Goal: Entertainment & Leisure: Browse casually

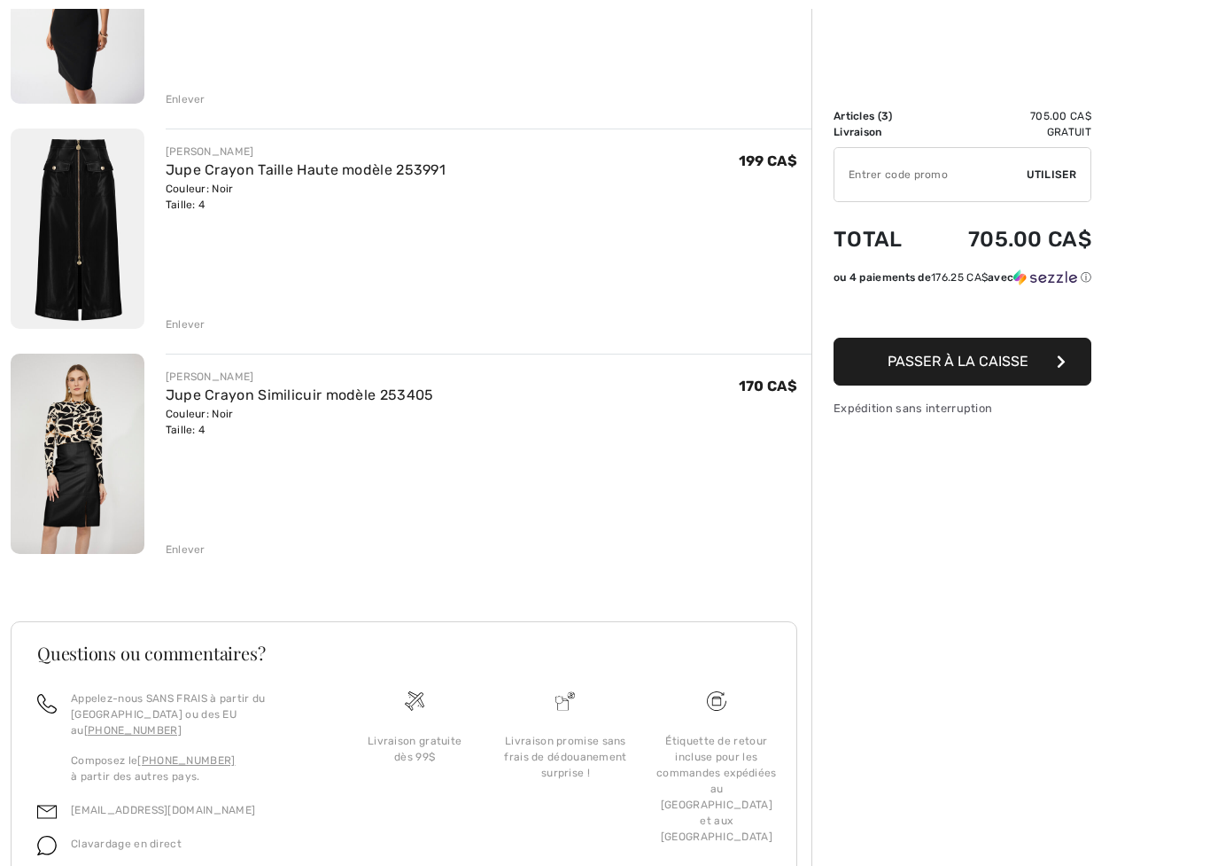
scroll to position [394, 0]
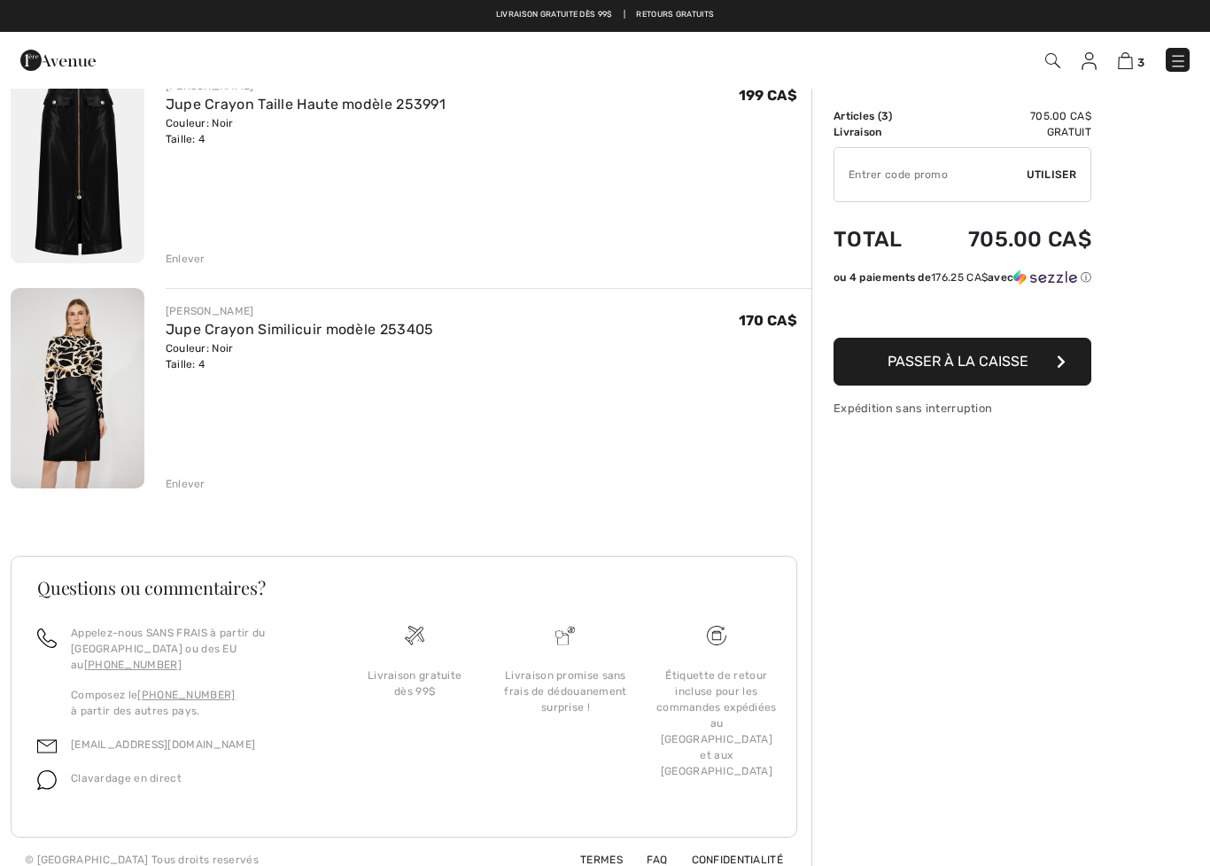
click at [4, 470] on div "Vous n'êtes qu'à 0.00 CA$ de la LIVRAISON GRATUITE! Continuer à magasiner > Fél…" at bounding box center [605, 287] width 1210 height 1189
click at [204, 484] on div "Enlever" at bounding box center [186, 484] width 40 height 16
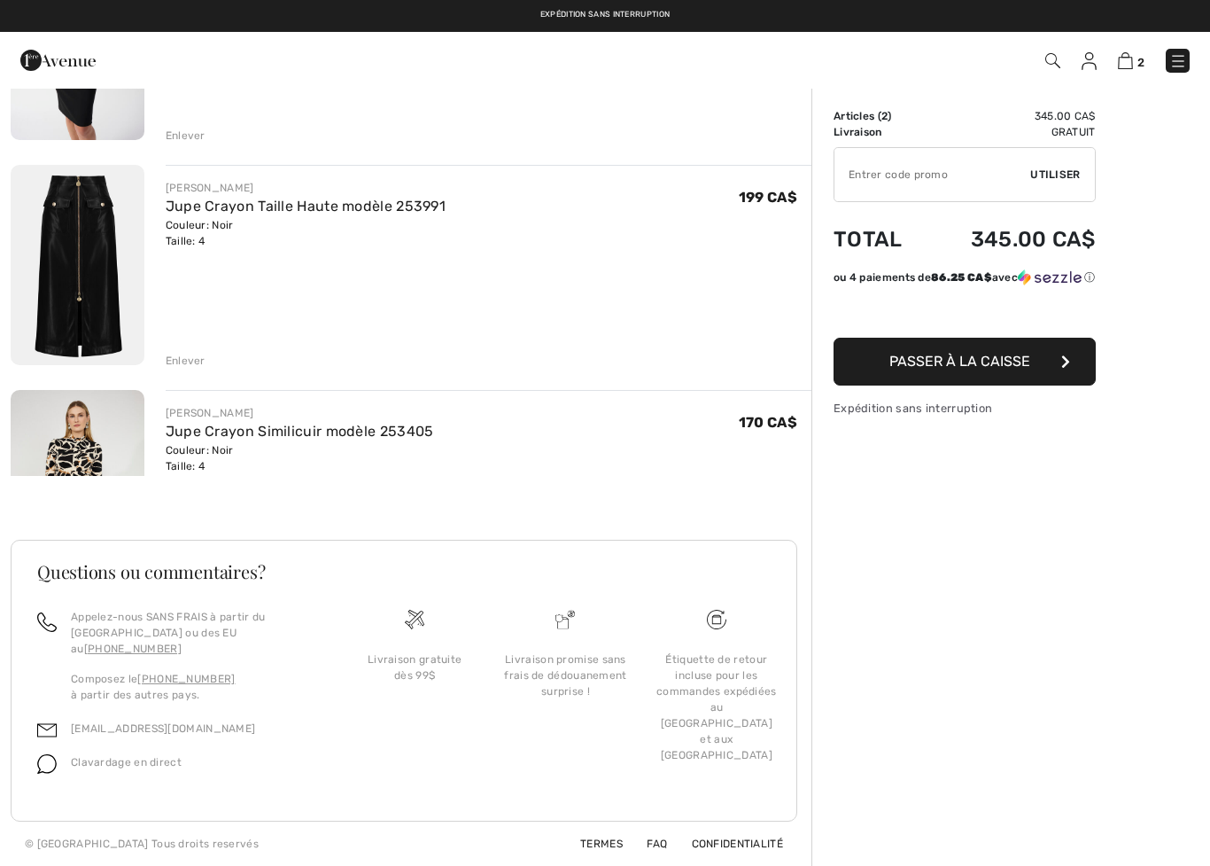
scroll to position [169, 0]
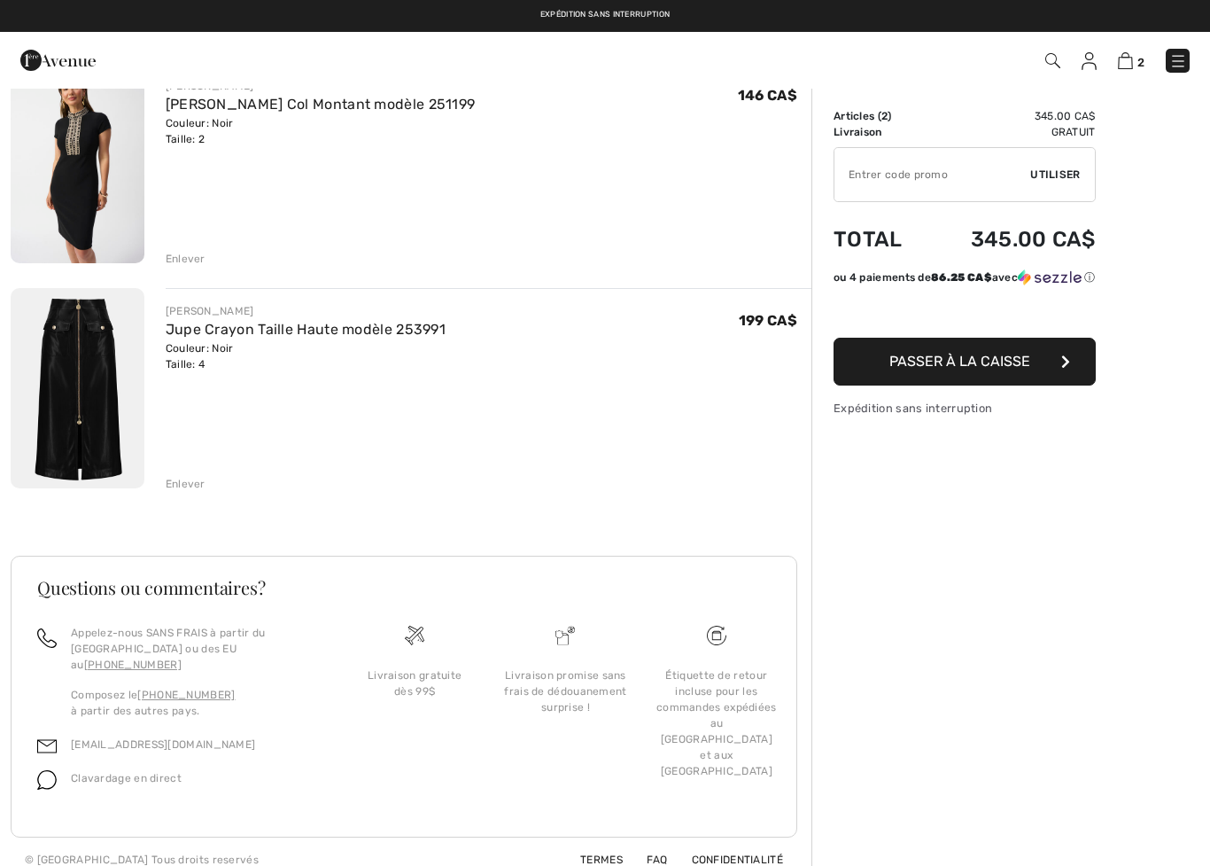
click at [194, 485] on div "Enlever" at bounding box center [186, 484] width 40 height 16
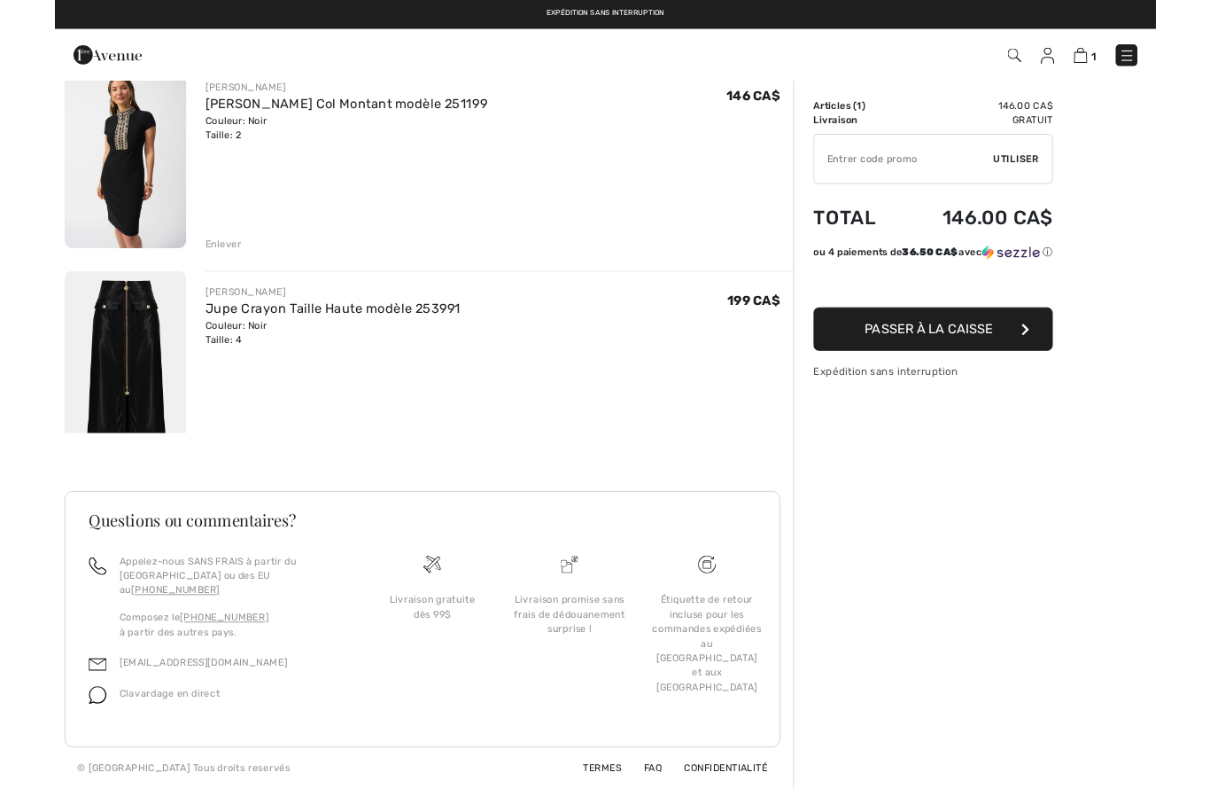
scroll to position [0, 0]
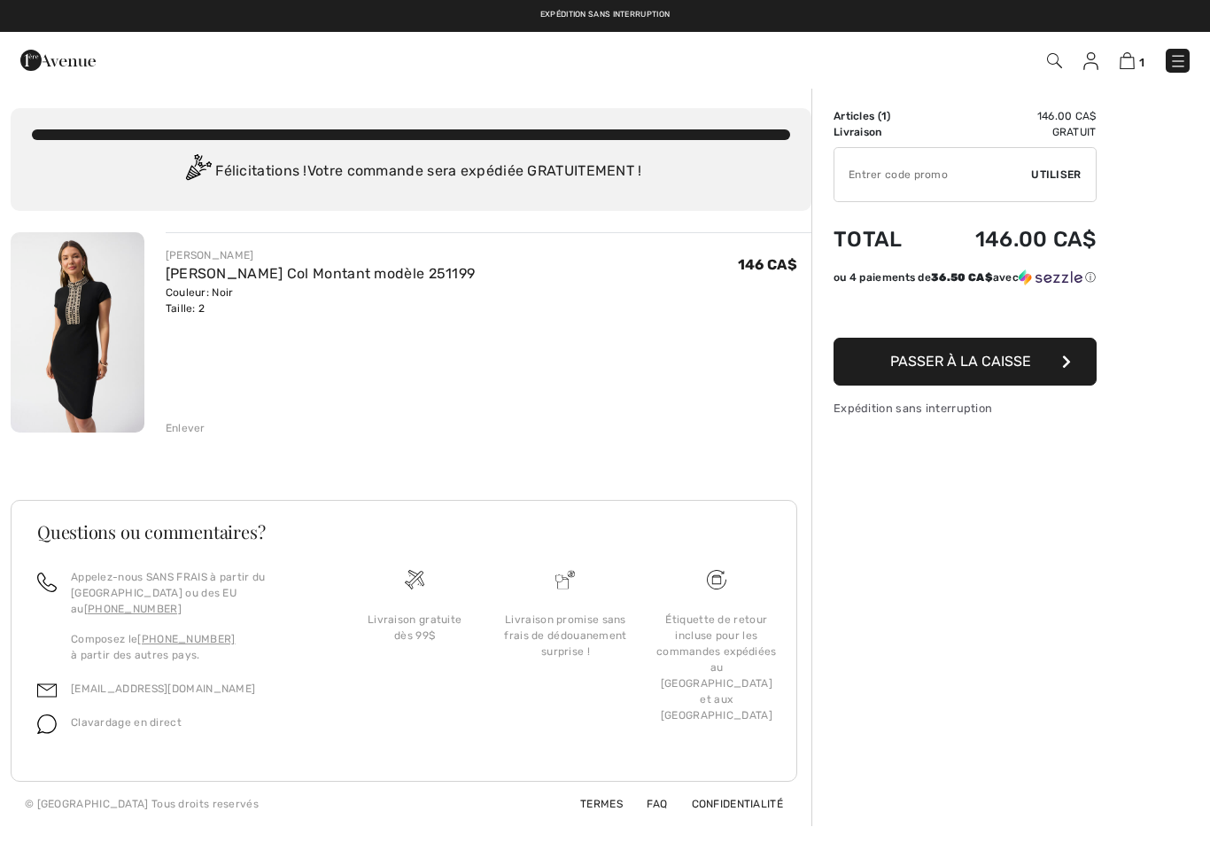
click at [199, 431] on div "Enlever" at bounding box center [186, 428] width 40 height 16
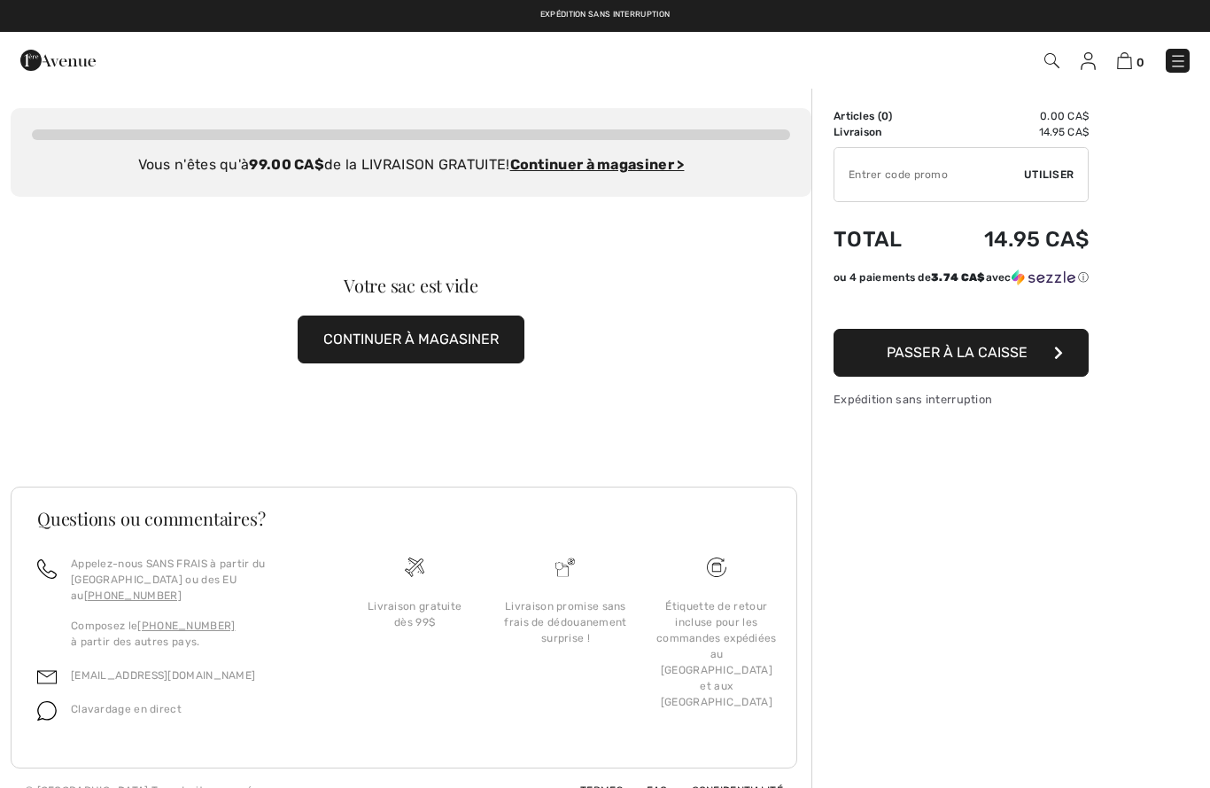
click at [1185, 60] on img at bounding box center [1178, 61] width 18 height 18
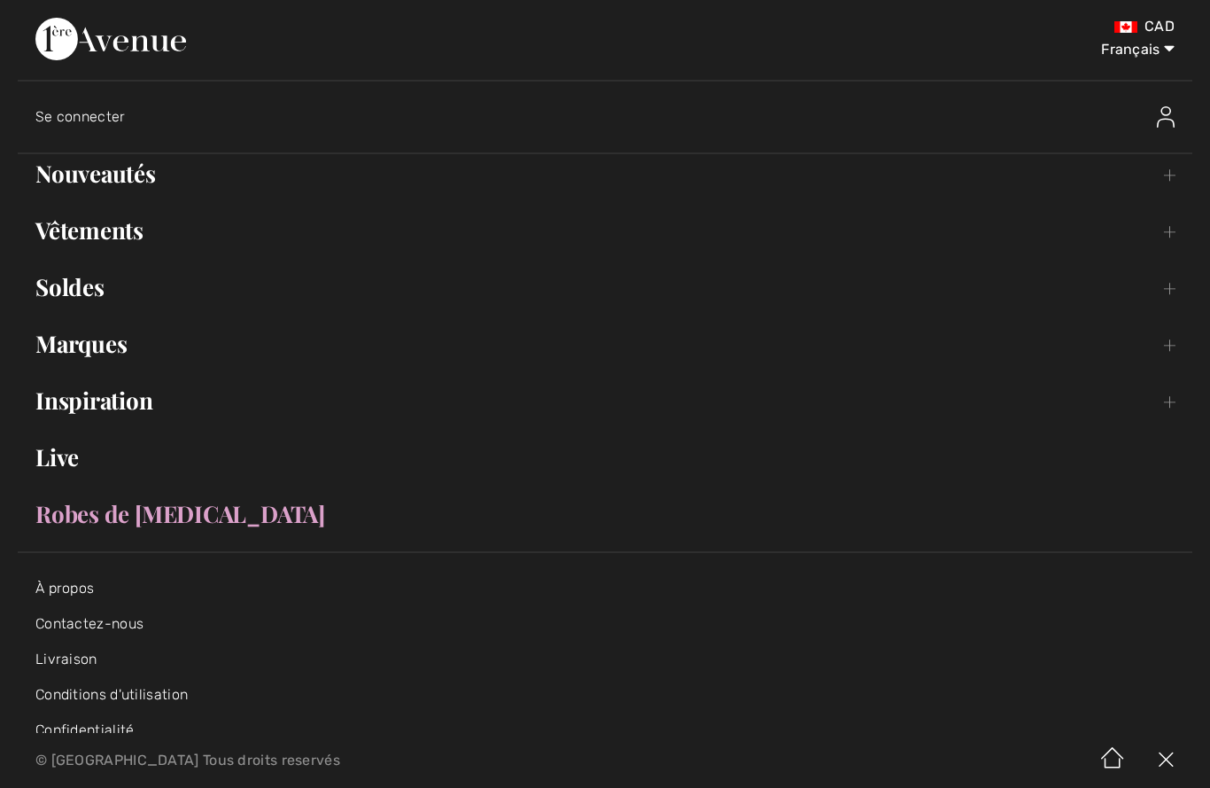
click at [77, 191] on link "Nouveautés Toggle submenu" at bounding box center [605, 173] width 1175 height 39
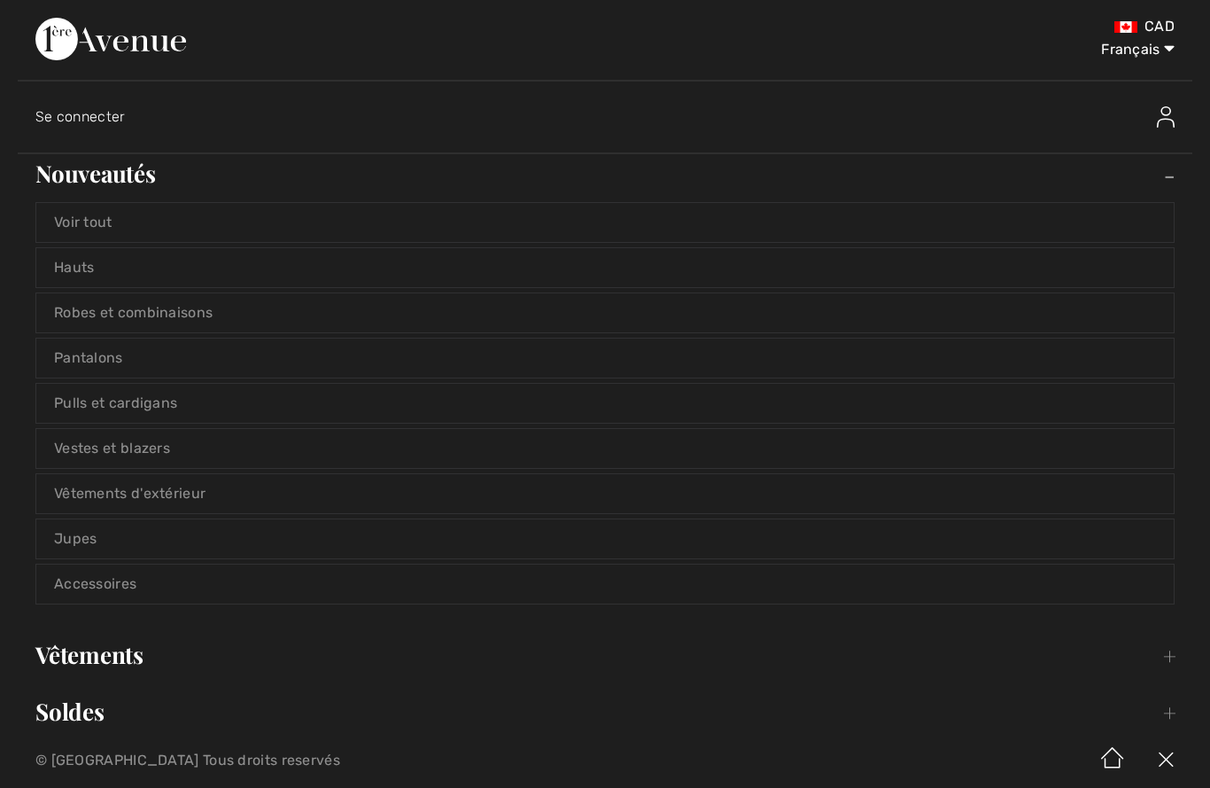
click at [59, 223] on link "Voir tout" at bounding box center [604, 222] width 1137 height 39
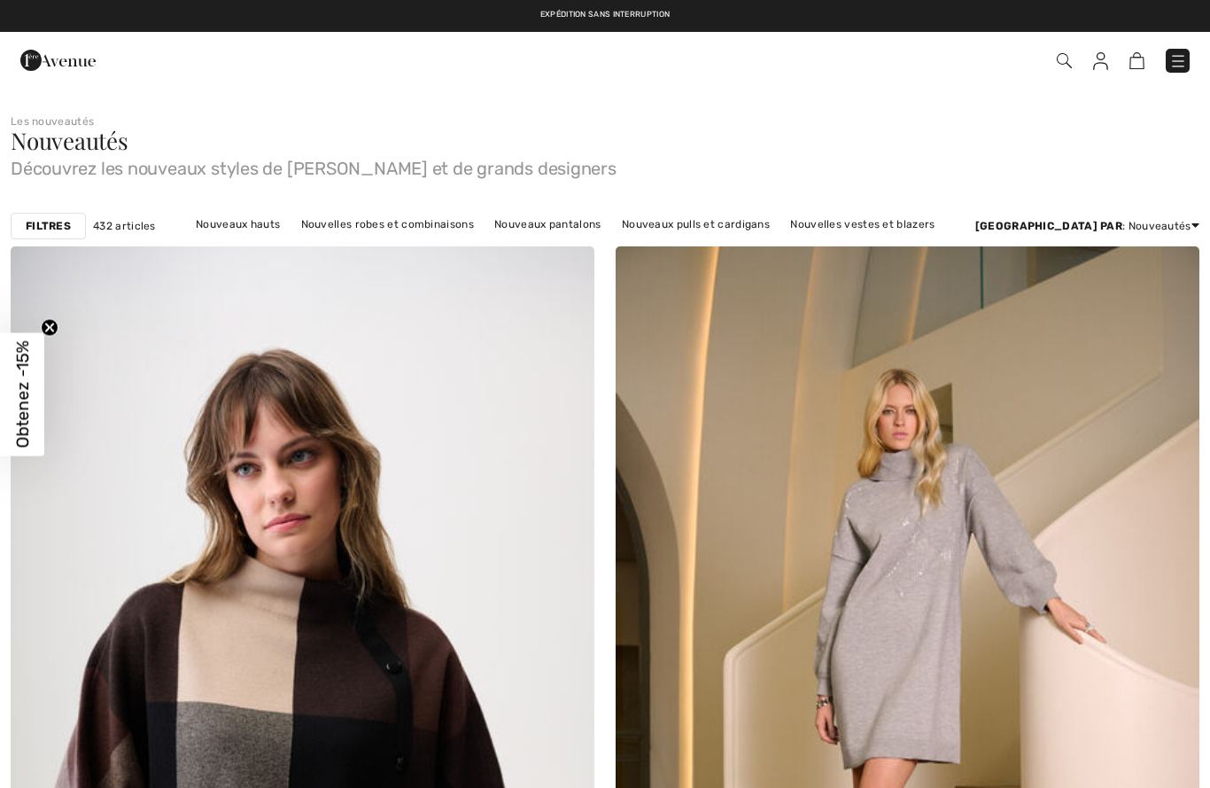
checkbox input "true"
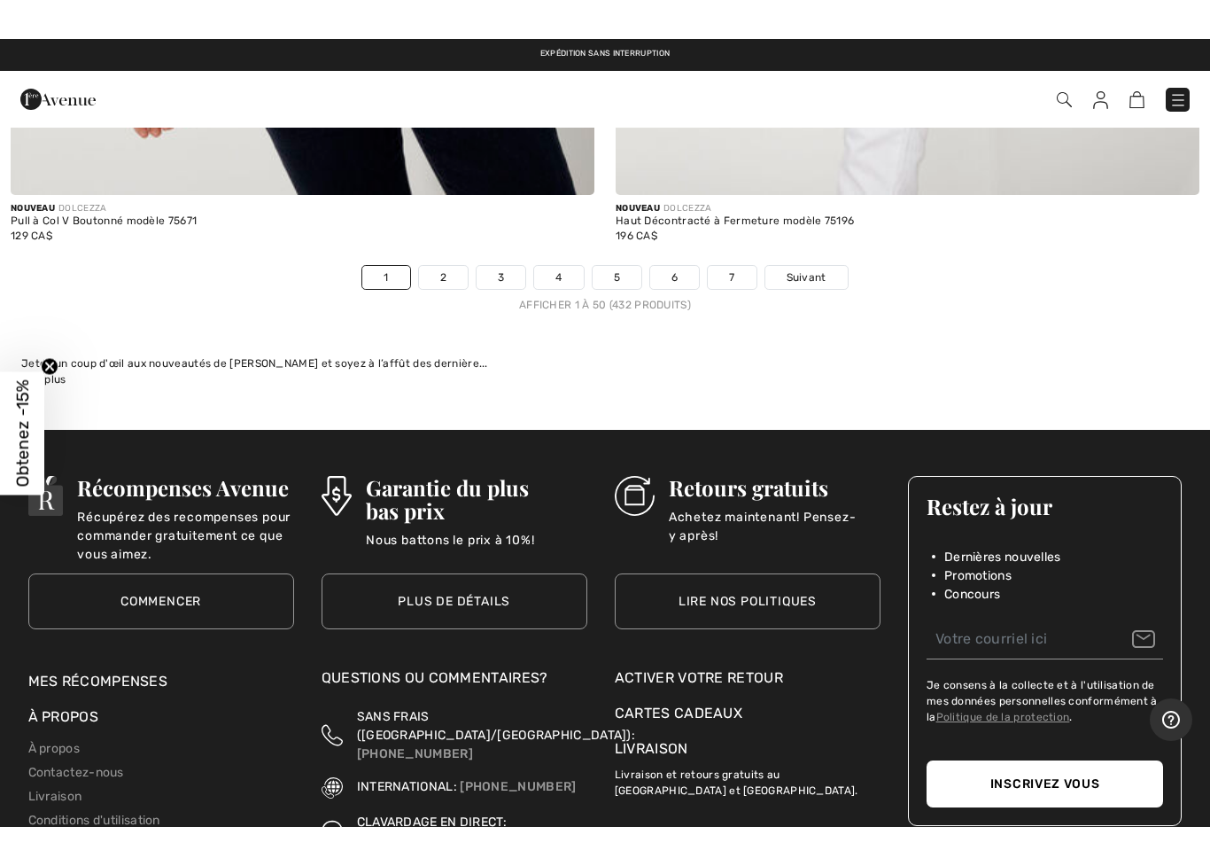
scroll to position [24498, 0]
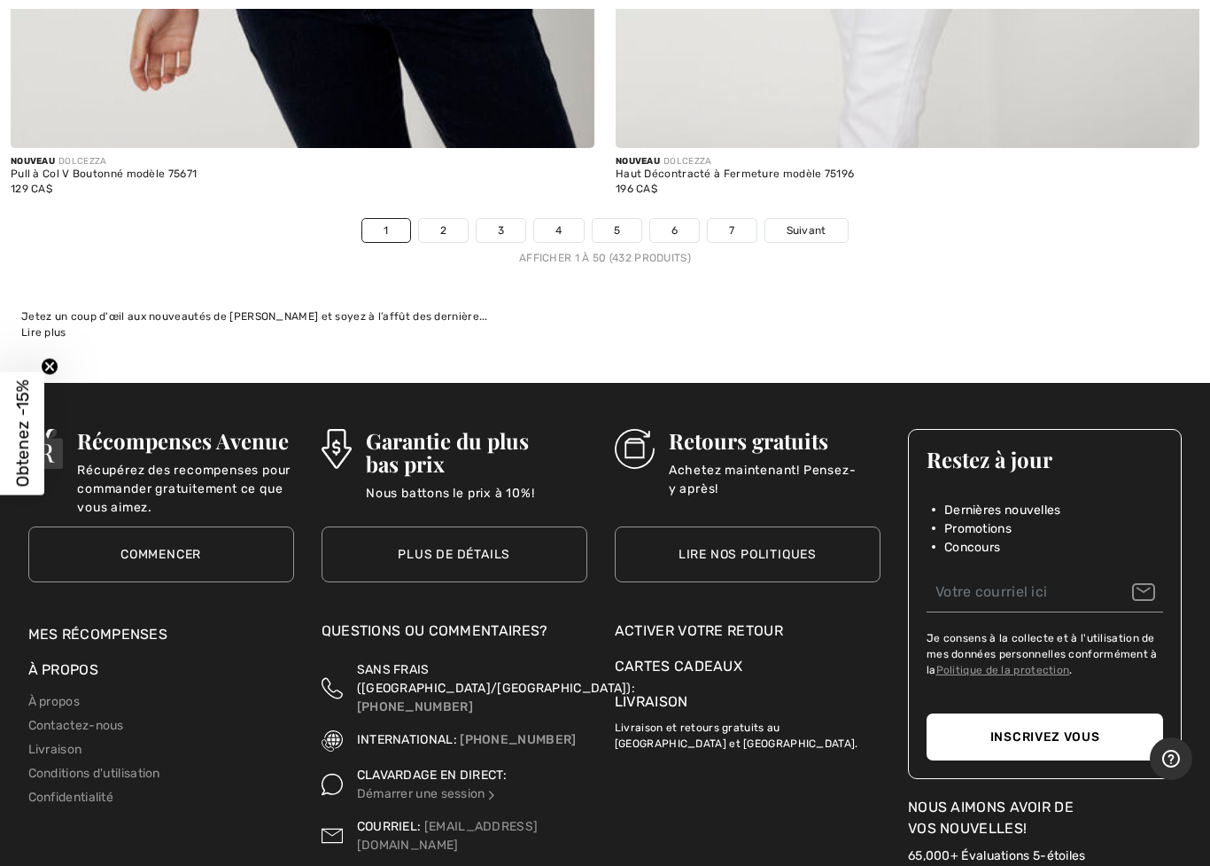
click at [824, 222] on span "Suivant" at bounding box center [807, 230] width 40 height 16
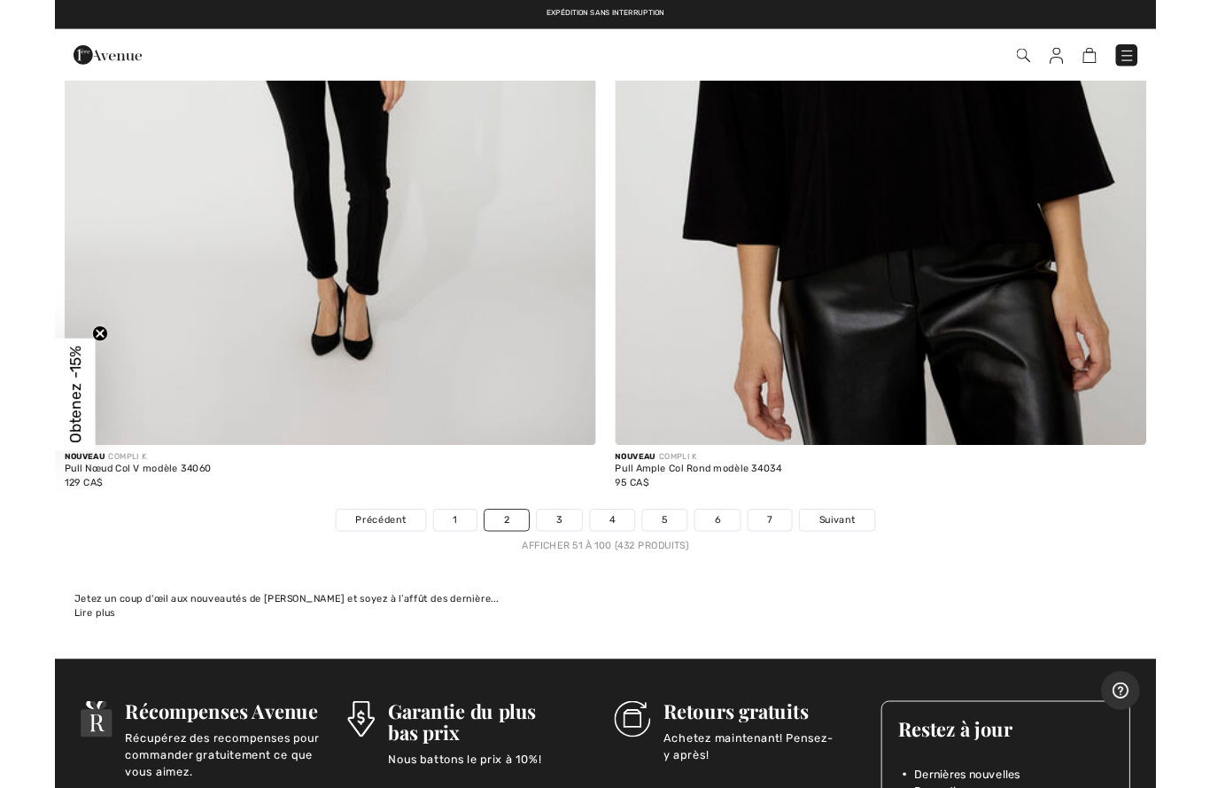
scroll to position [24156, 0]
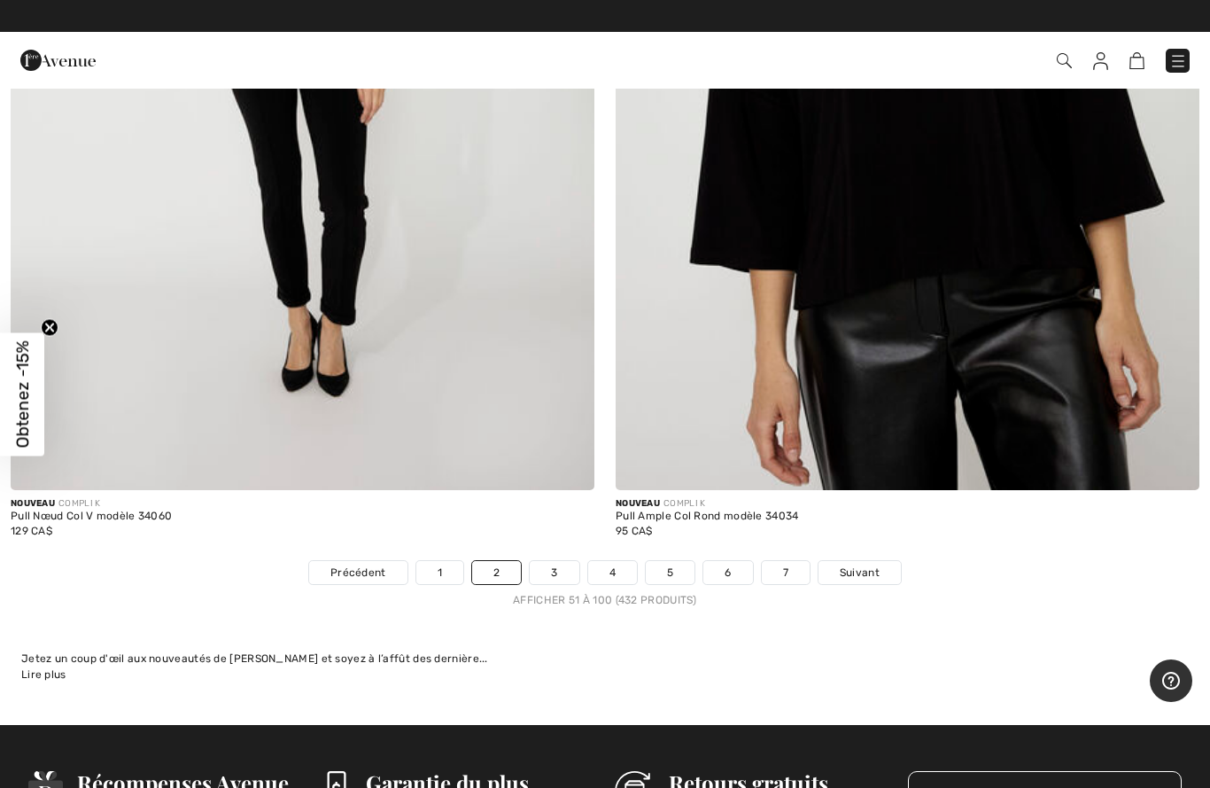
click at [848, 564] on link "Suivant" at bounding box center [860, 572] width 82 height 23
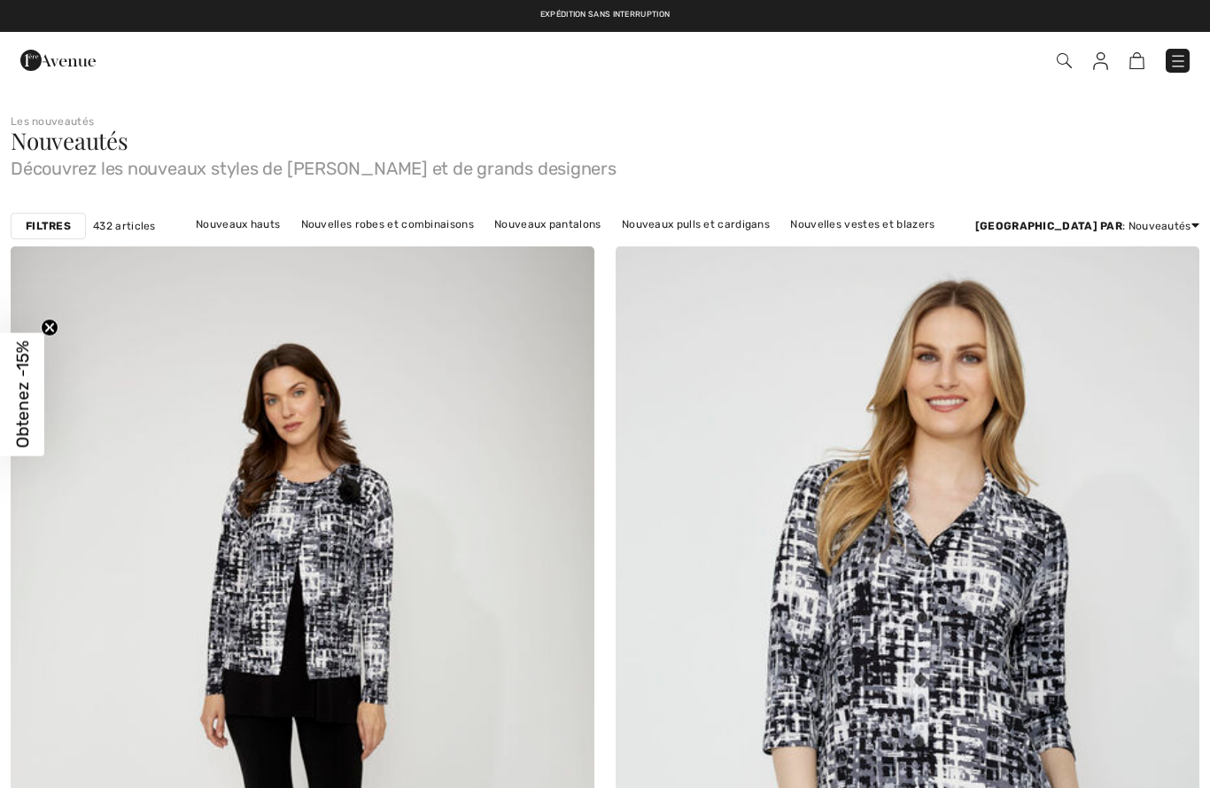
checkbox input "true"
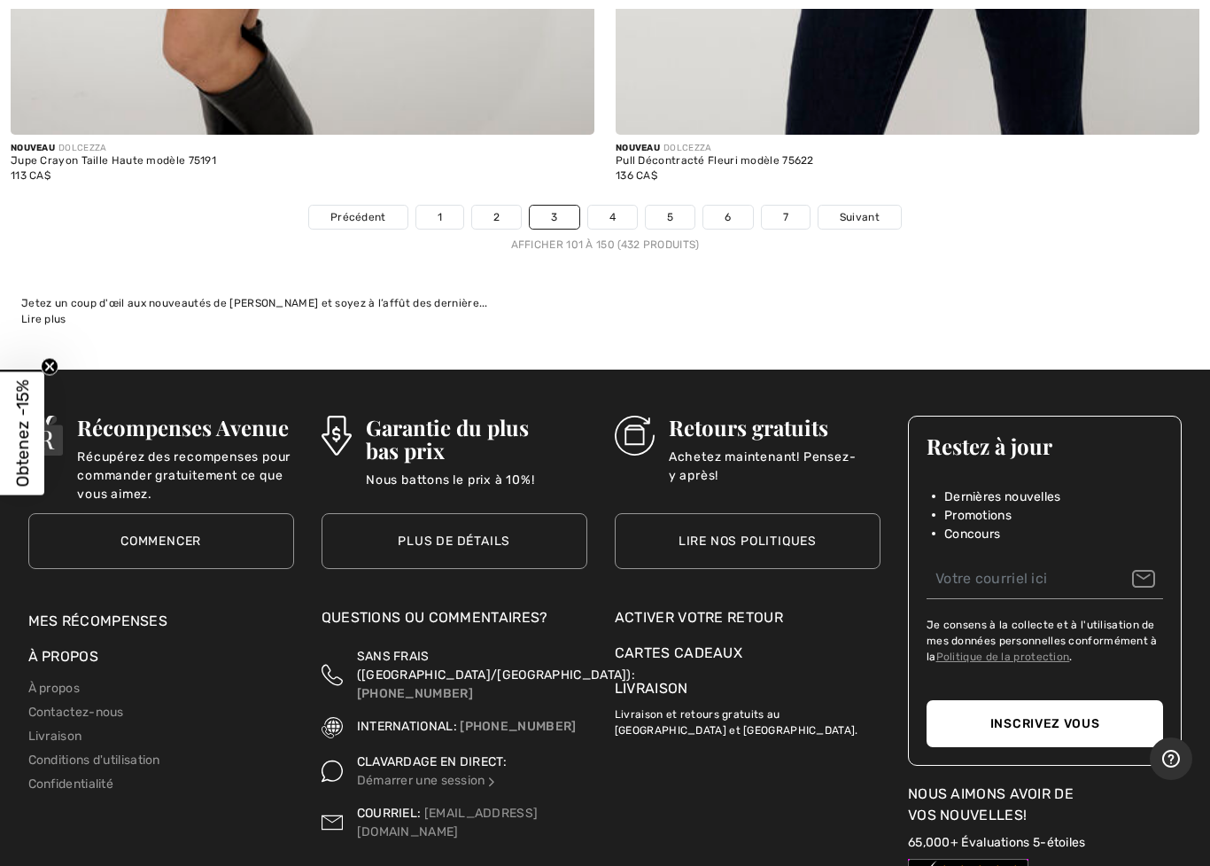
scroll to position [24516, 0]
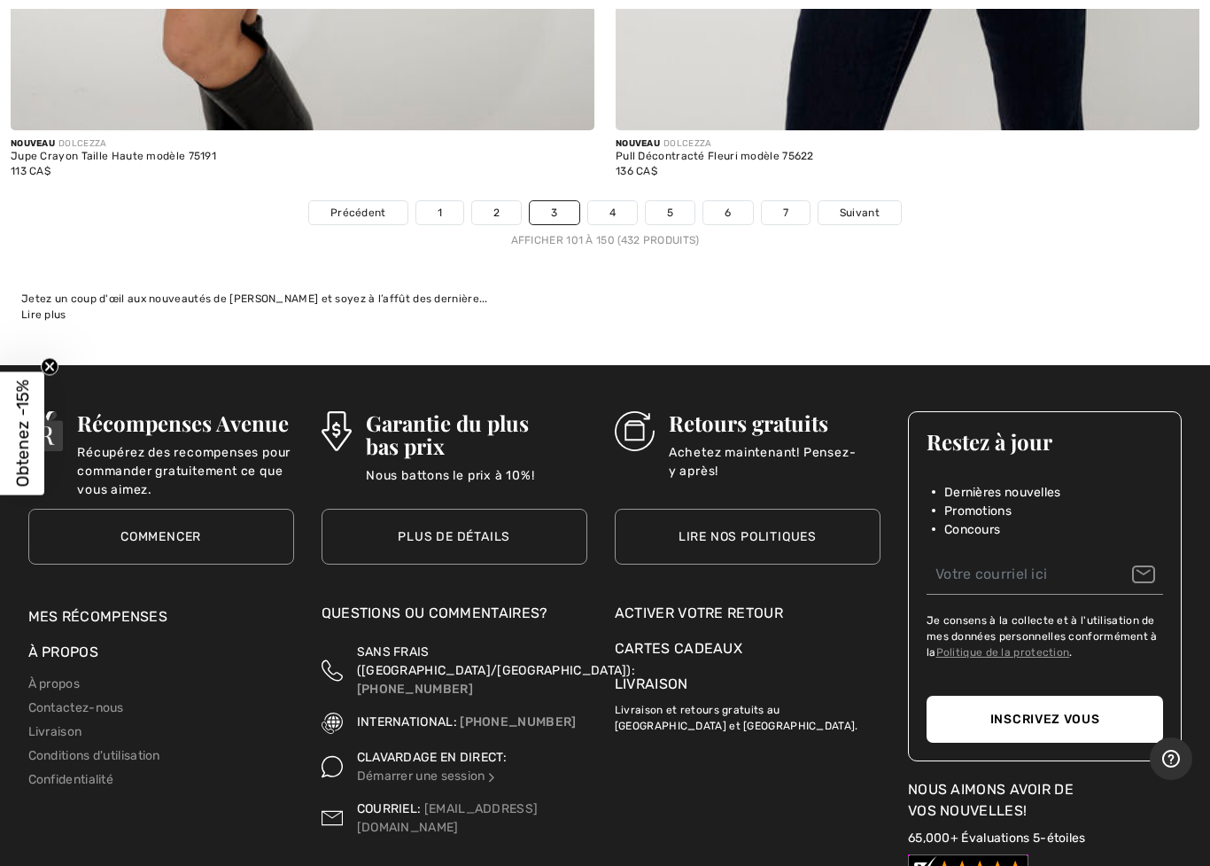
click at [864, 205] on span "Suivant" at bounding box center [860, 213] width 40 height 16
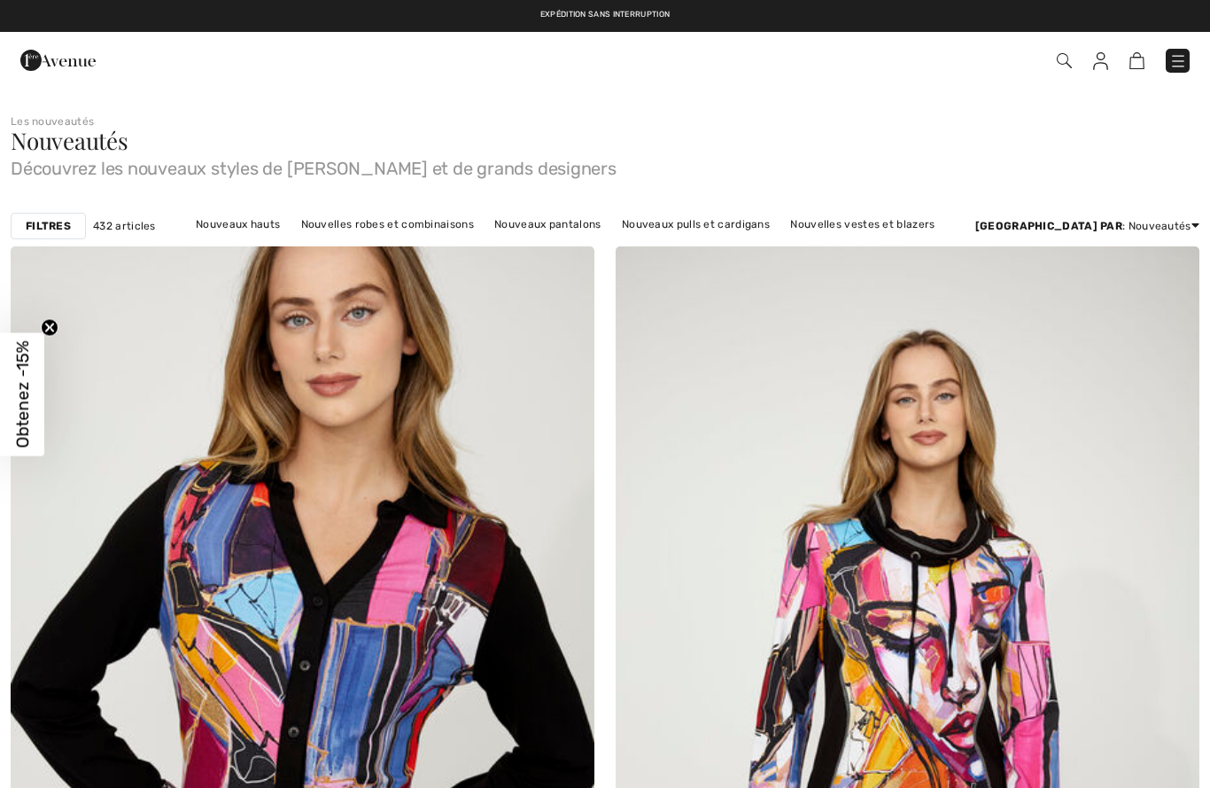
checkbox input "true"
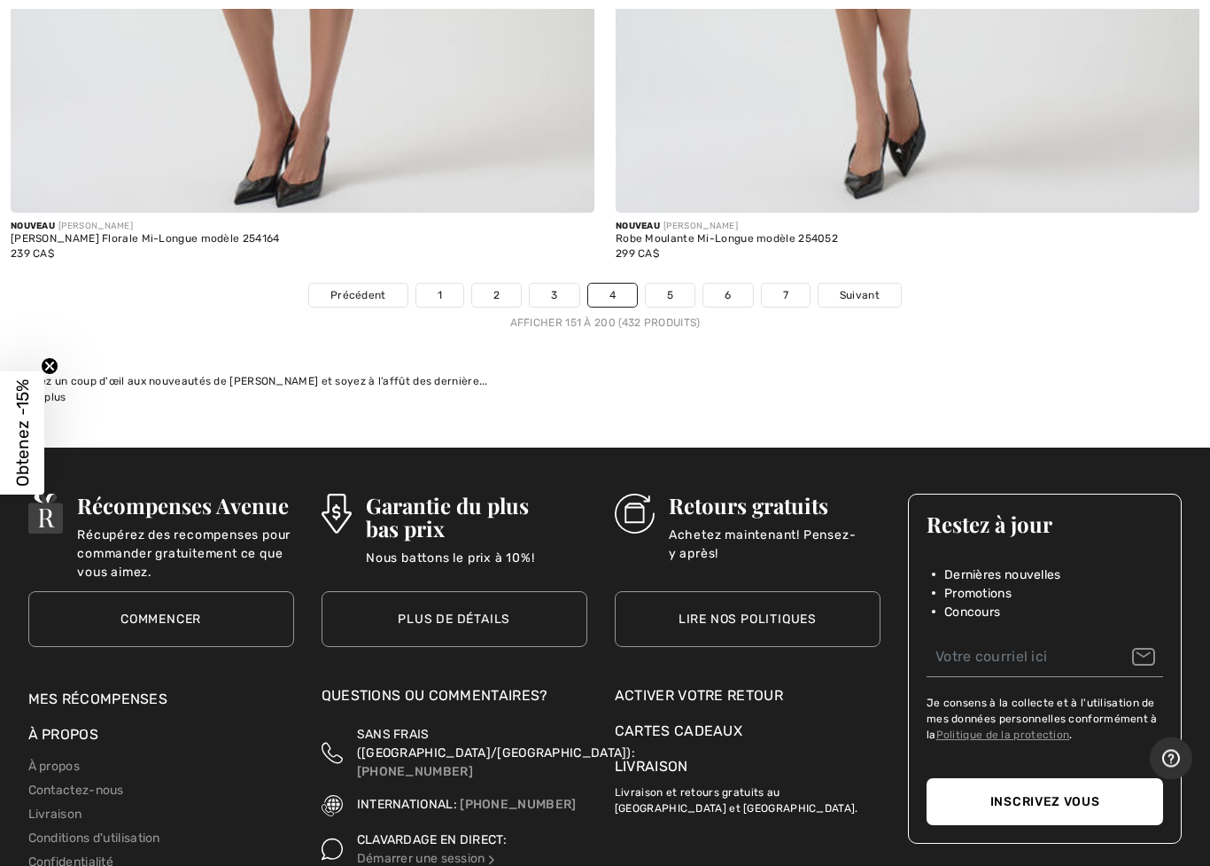
scroll to position [24477, 0]
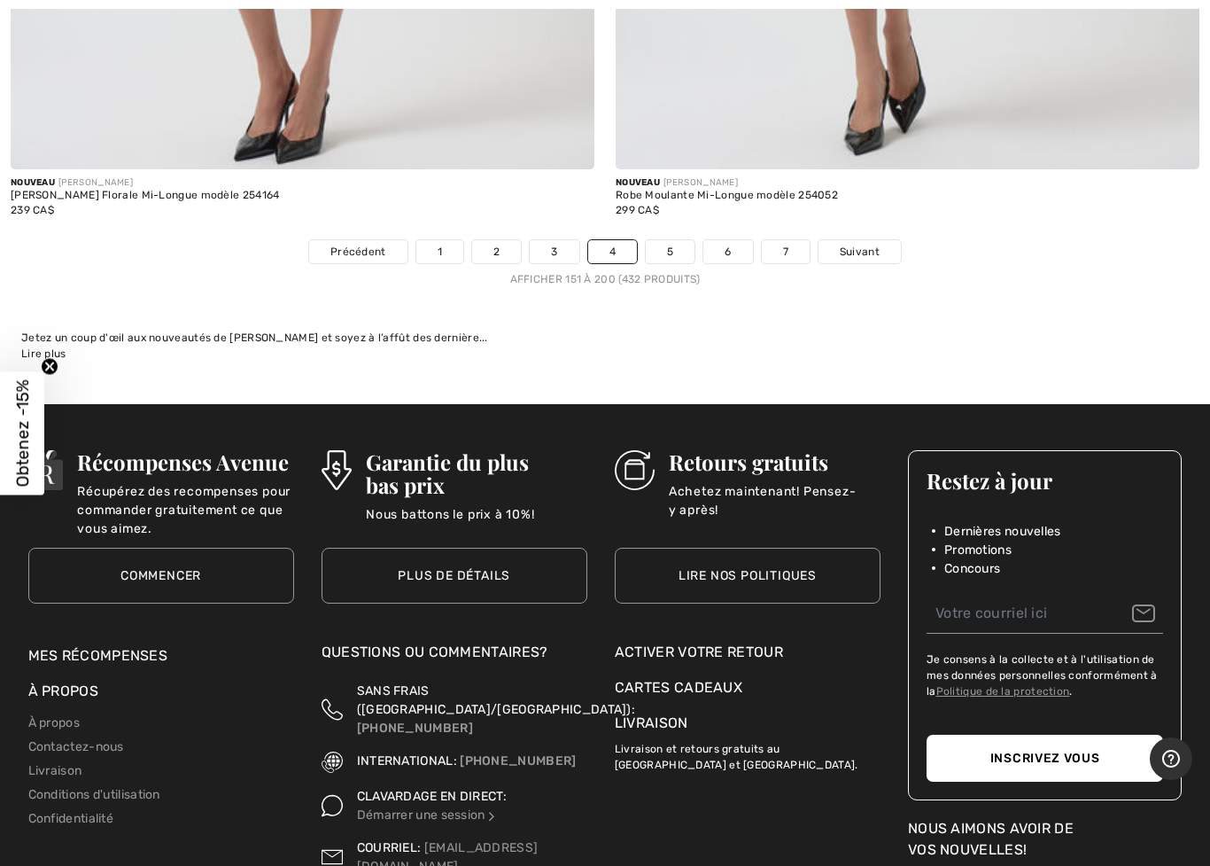
click at [880, 241] on link "Suivant" at bounding box center [860, 251] width 82 height 23
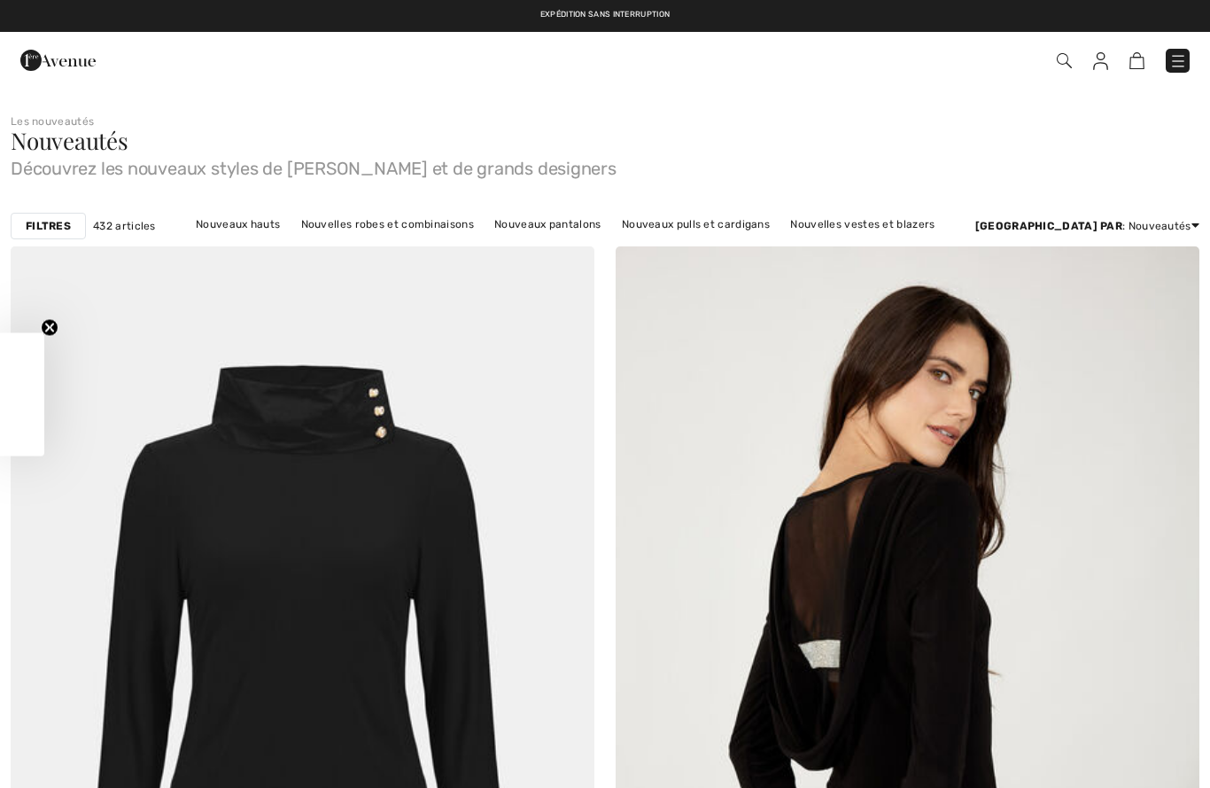
checkbox input "true"
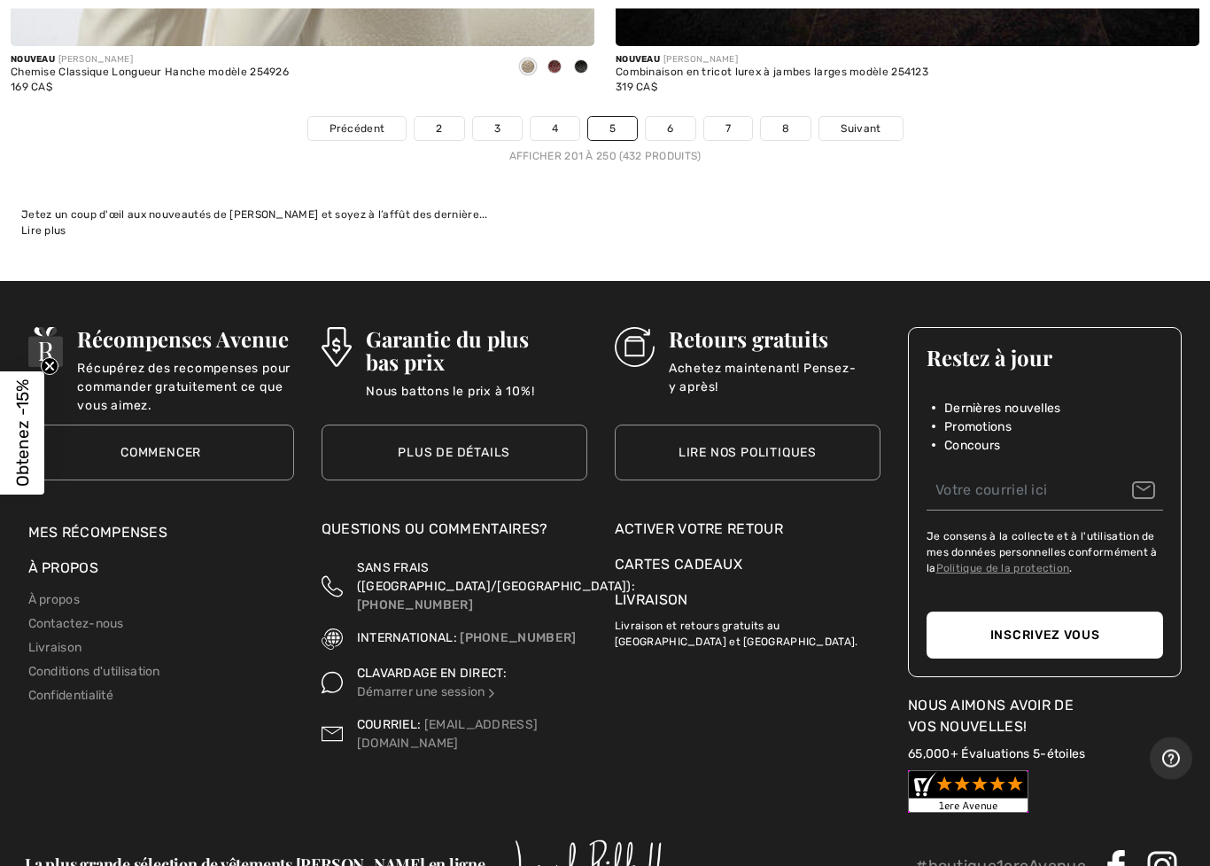
scroll to position [24600, 0]
click at [873, 120] on span "Suivant" at bounding box center [861, 128] width 40 height 16
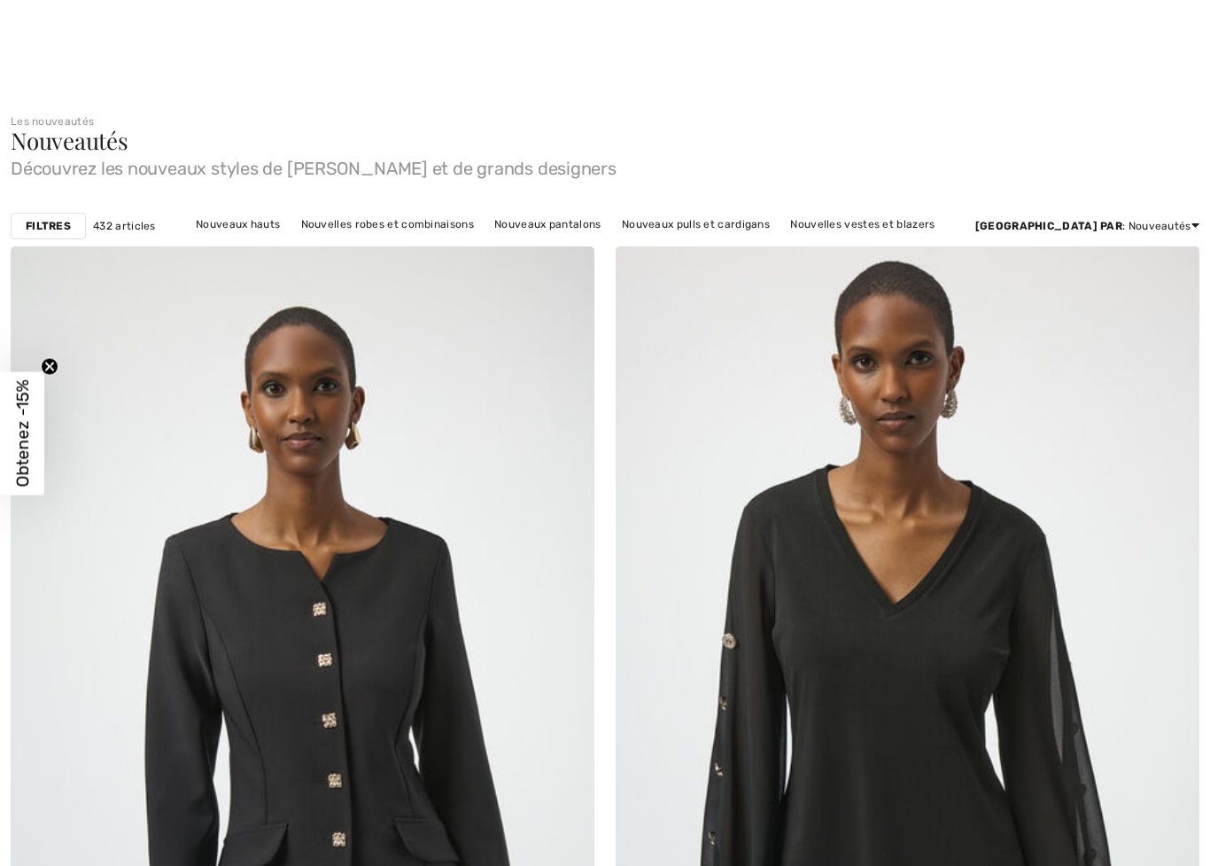
checkbox input "true"
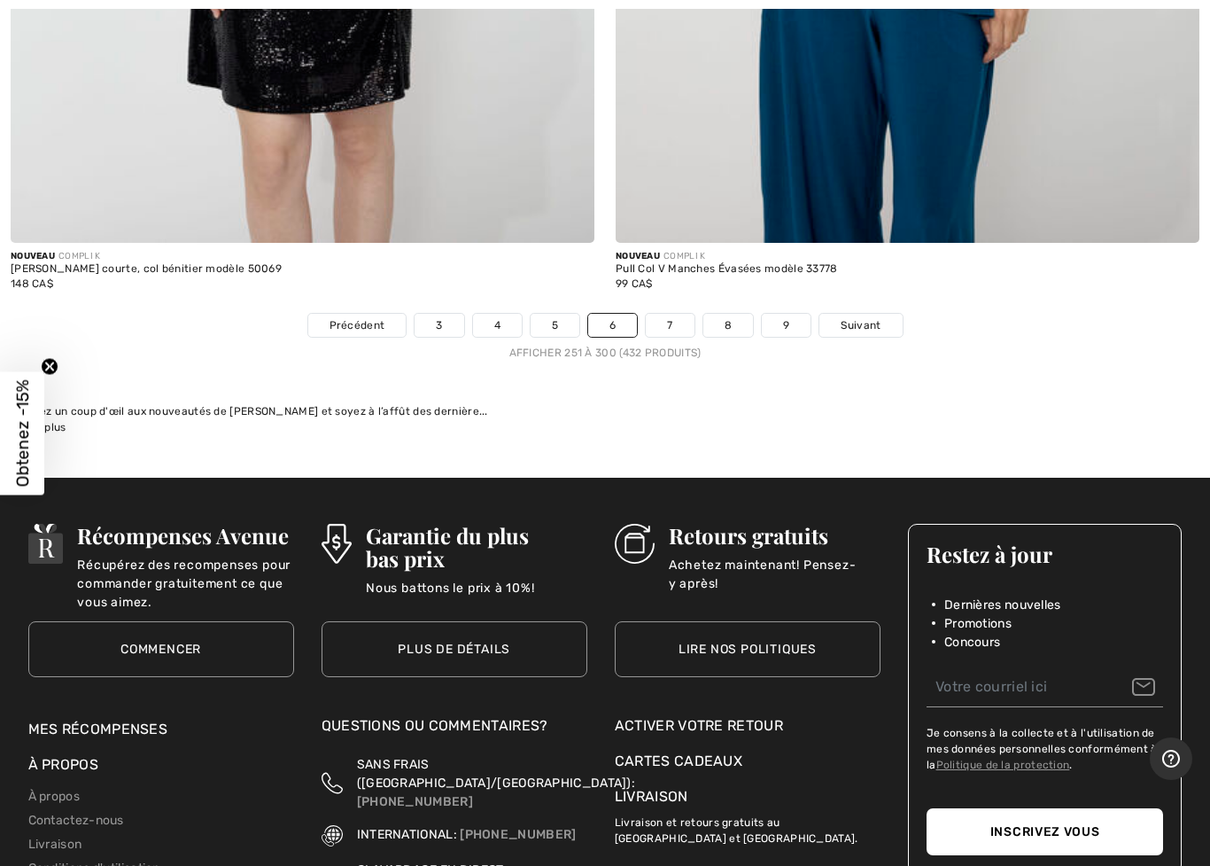
scroll to position [24473, 0]
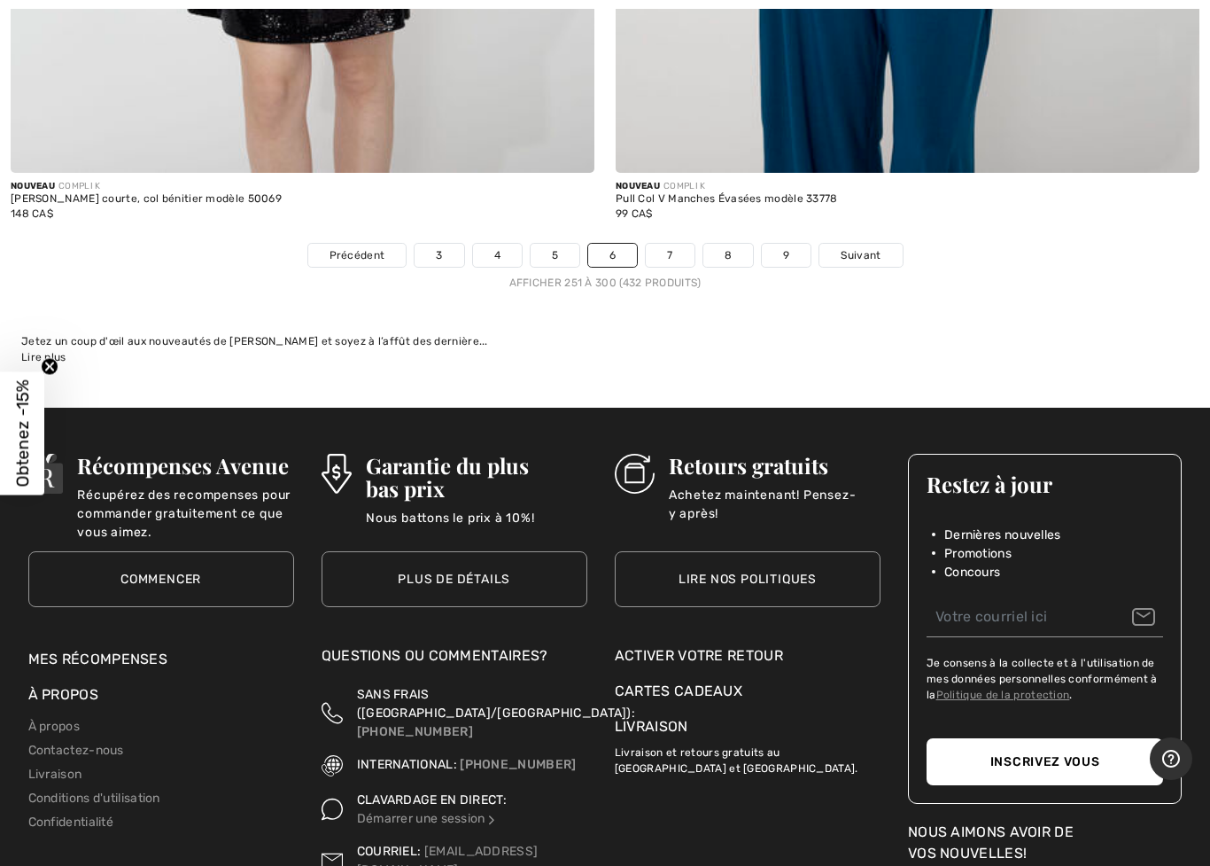
click at [879, 247] on span "Suivant" at bounding box center [861, 255] width 40 height 16
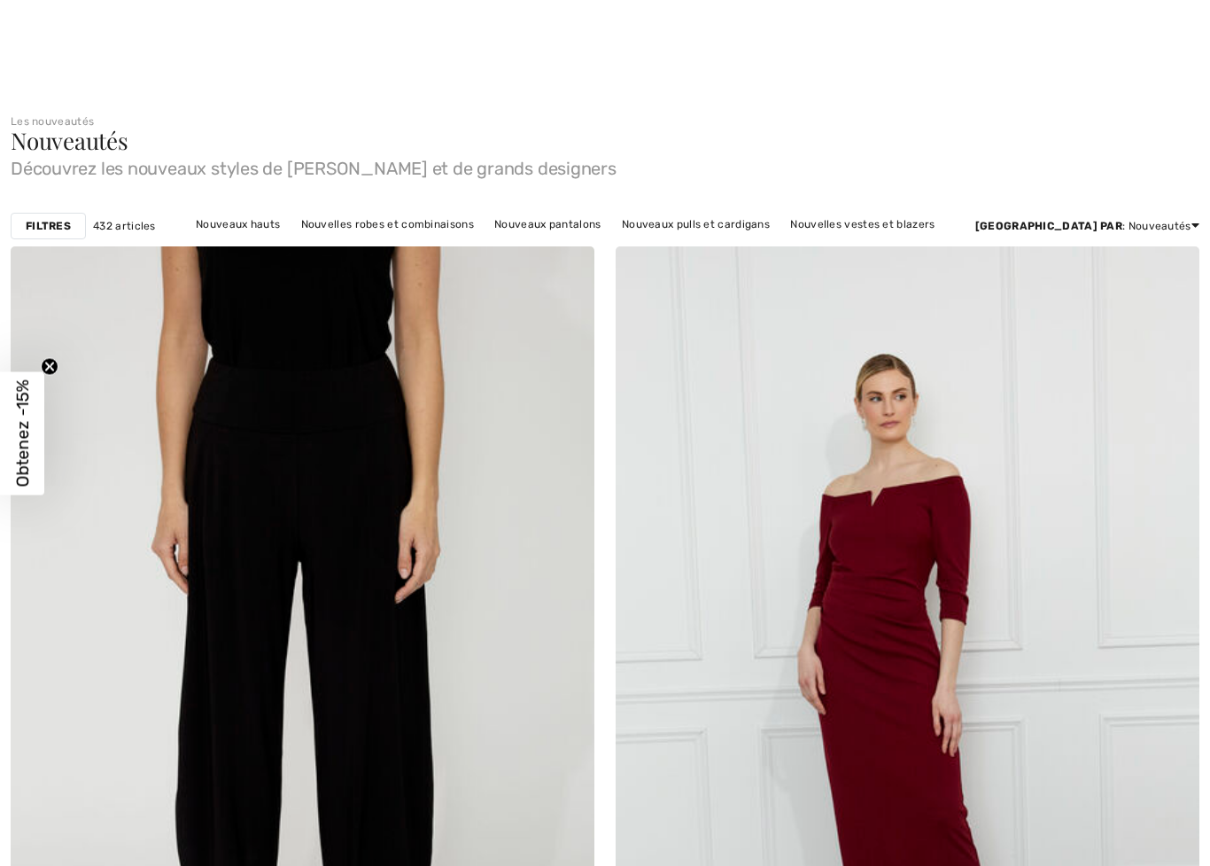
checkbox input "true"
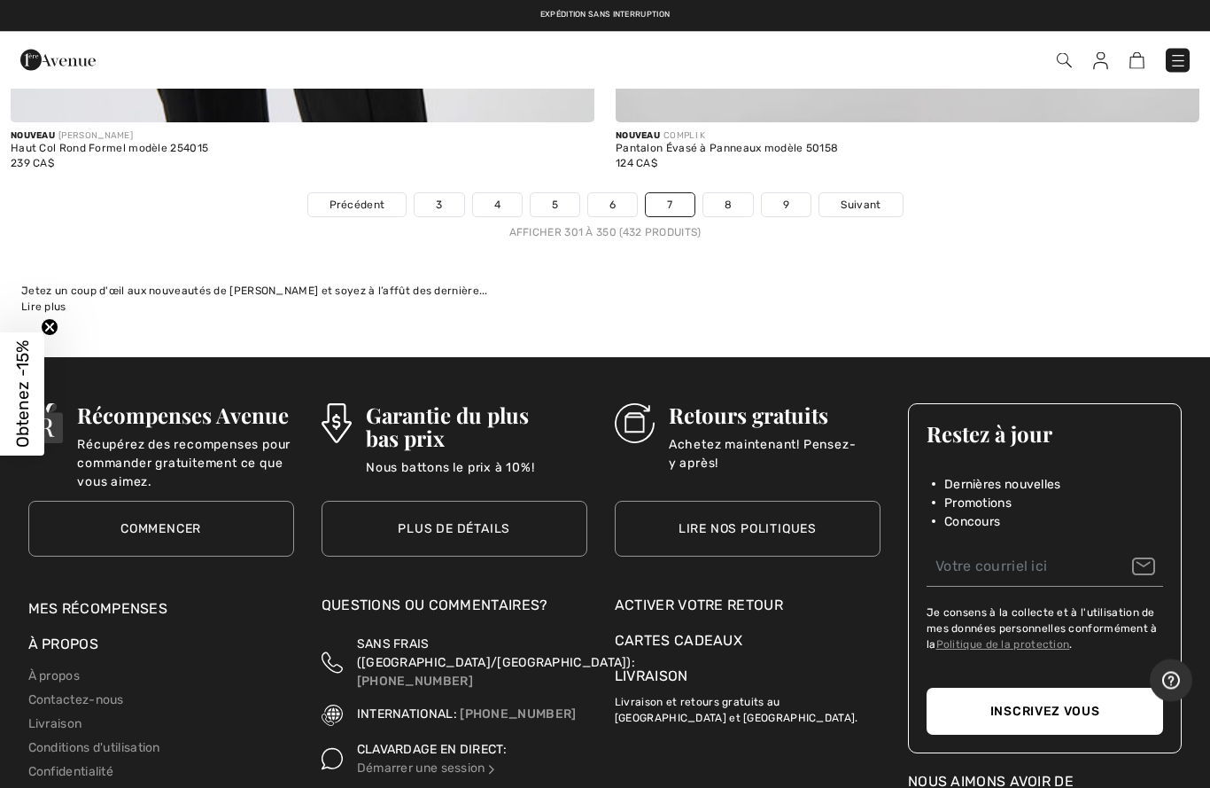
scroll to position [24524, 0]
click at [875, 197] on span "Suivant" at bounding box center [861, 205] width 40 height 16
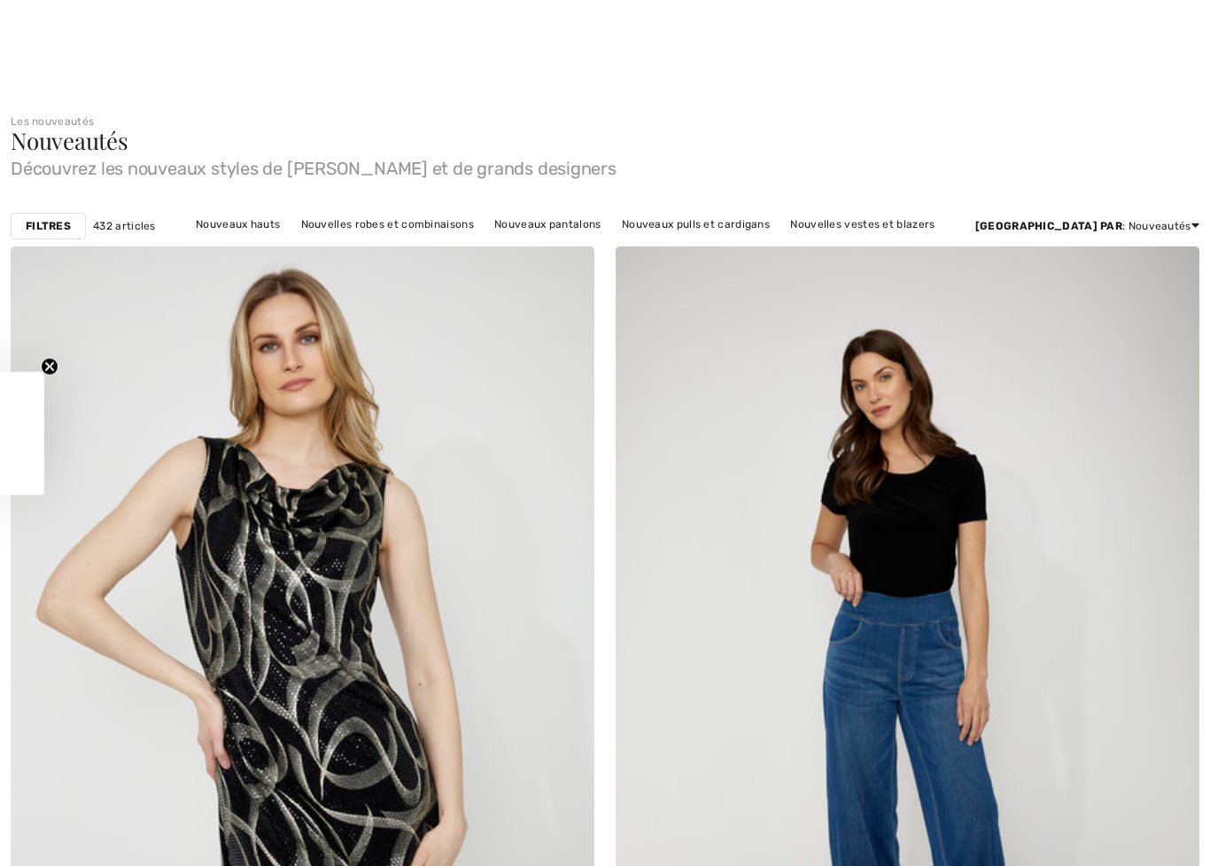
checkbox input "true"
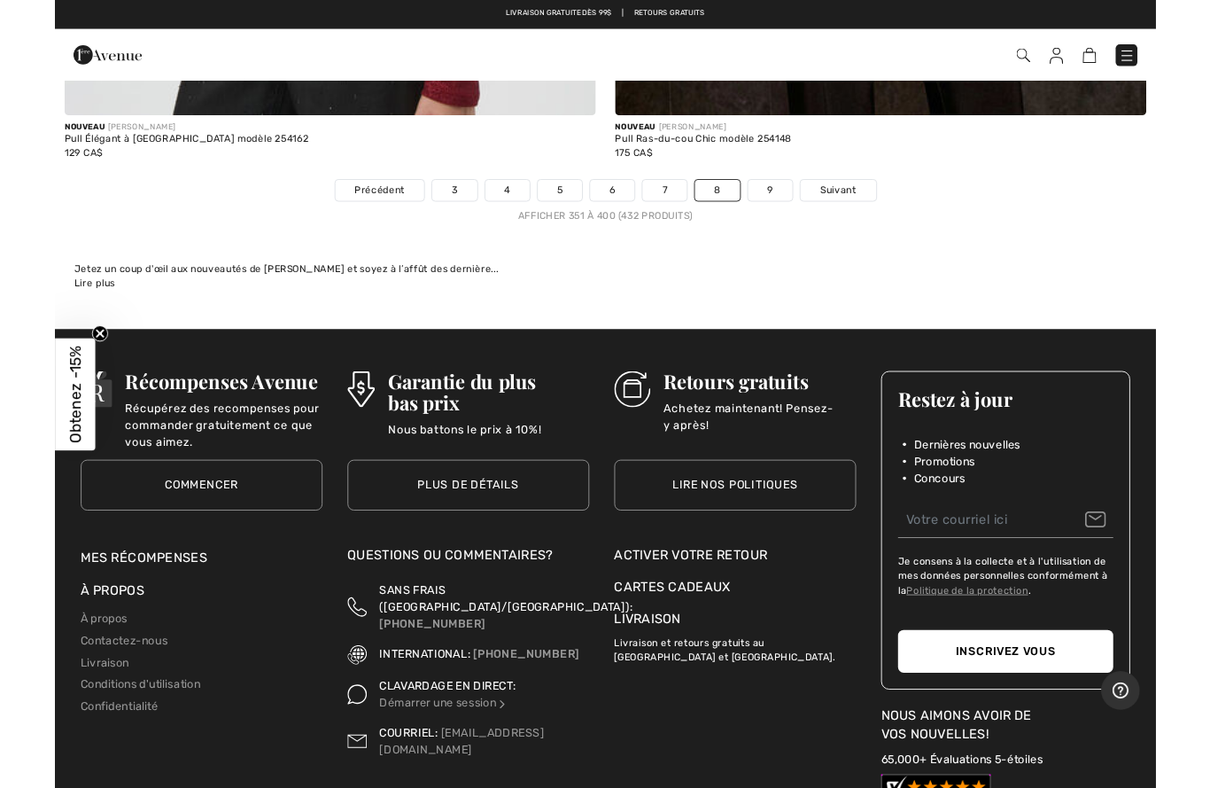
scroll to position [24517, 0]
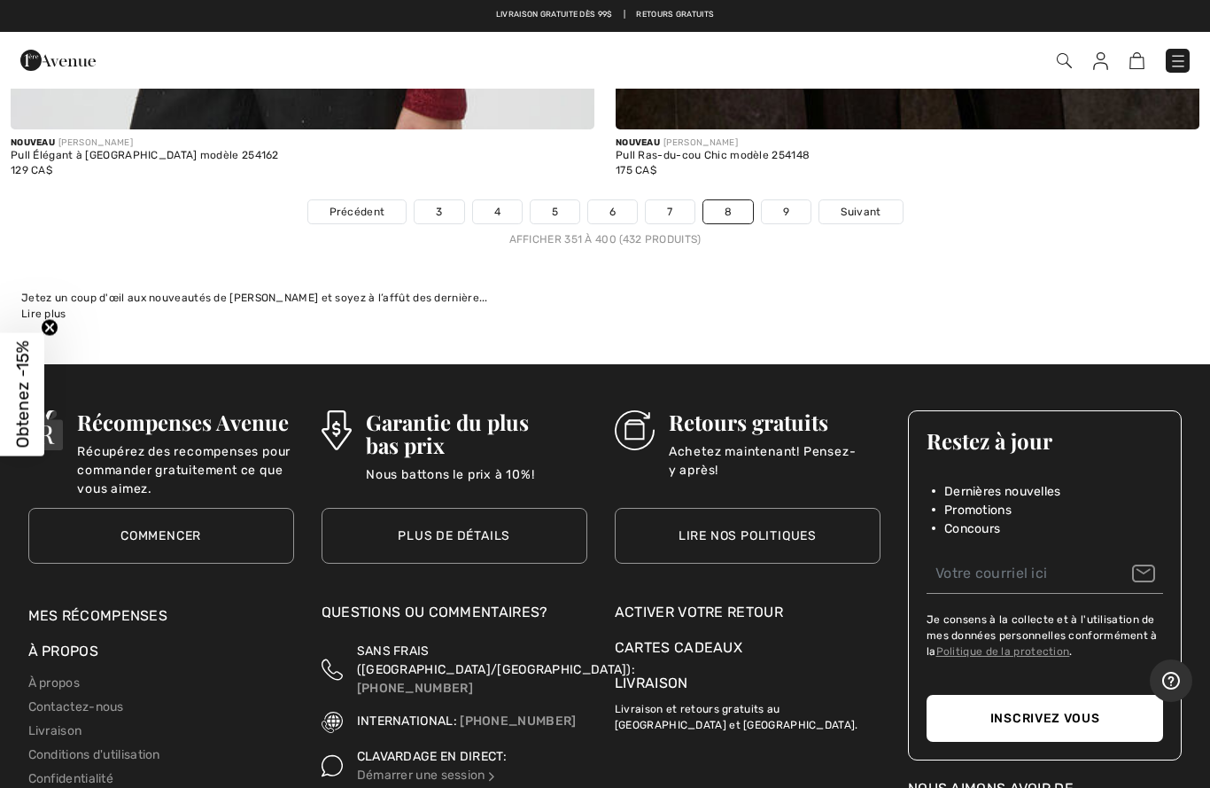
click at [884, 200] on link "Suivant" at bounding box center [860, 211] width 82 height 23
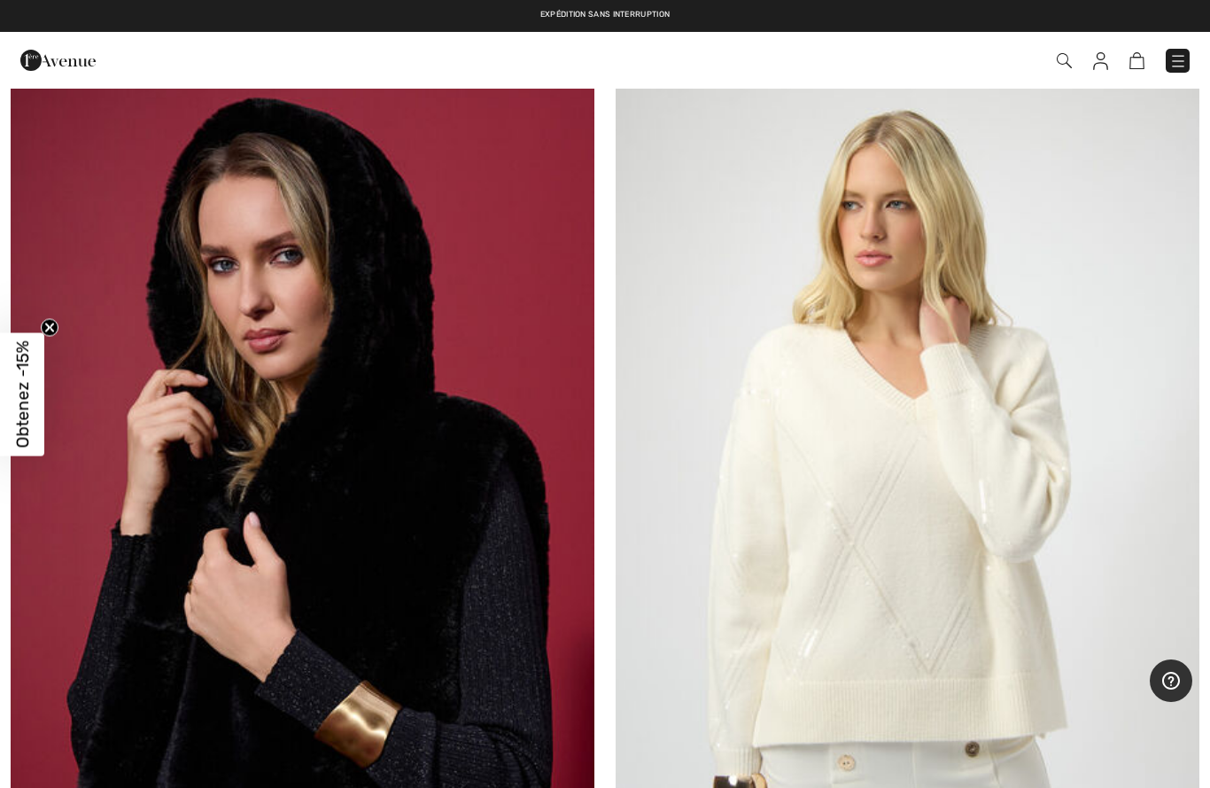
scroll to position [12882, 0]
